Goal: Task Accomplishment & Management: Use online tool/utility

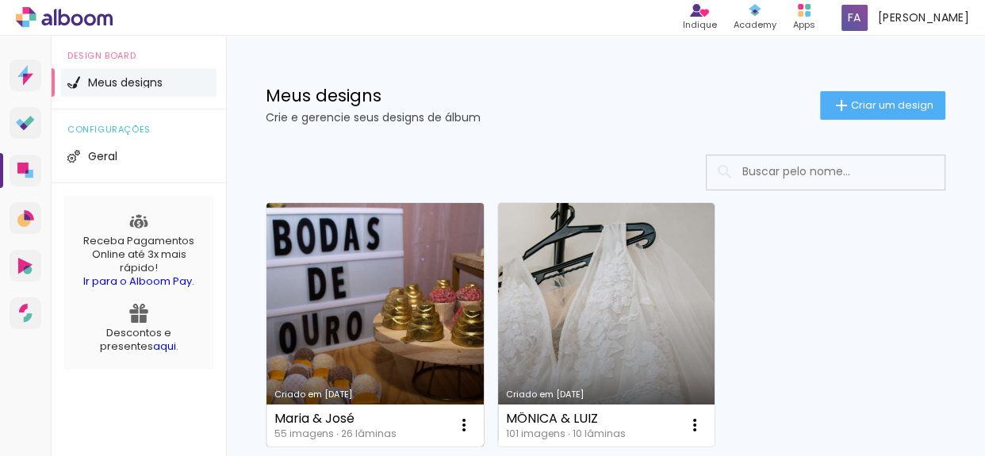
click at [388, 332] on link "Criado em 20/08/25" at bounding box center [374, 324] width 217 height 243
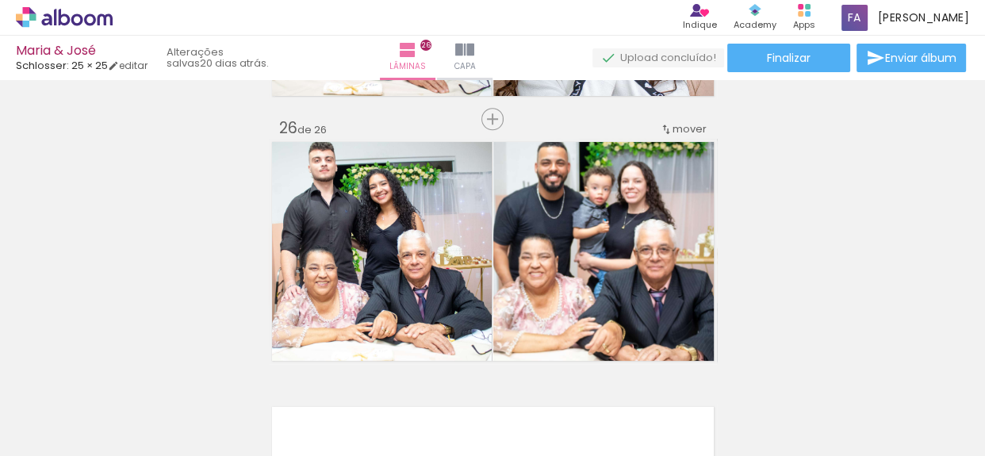
scroll to position [6633, 0]
